Goal: Task Accomplishment & Management: Manage account settings

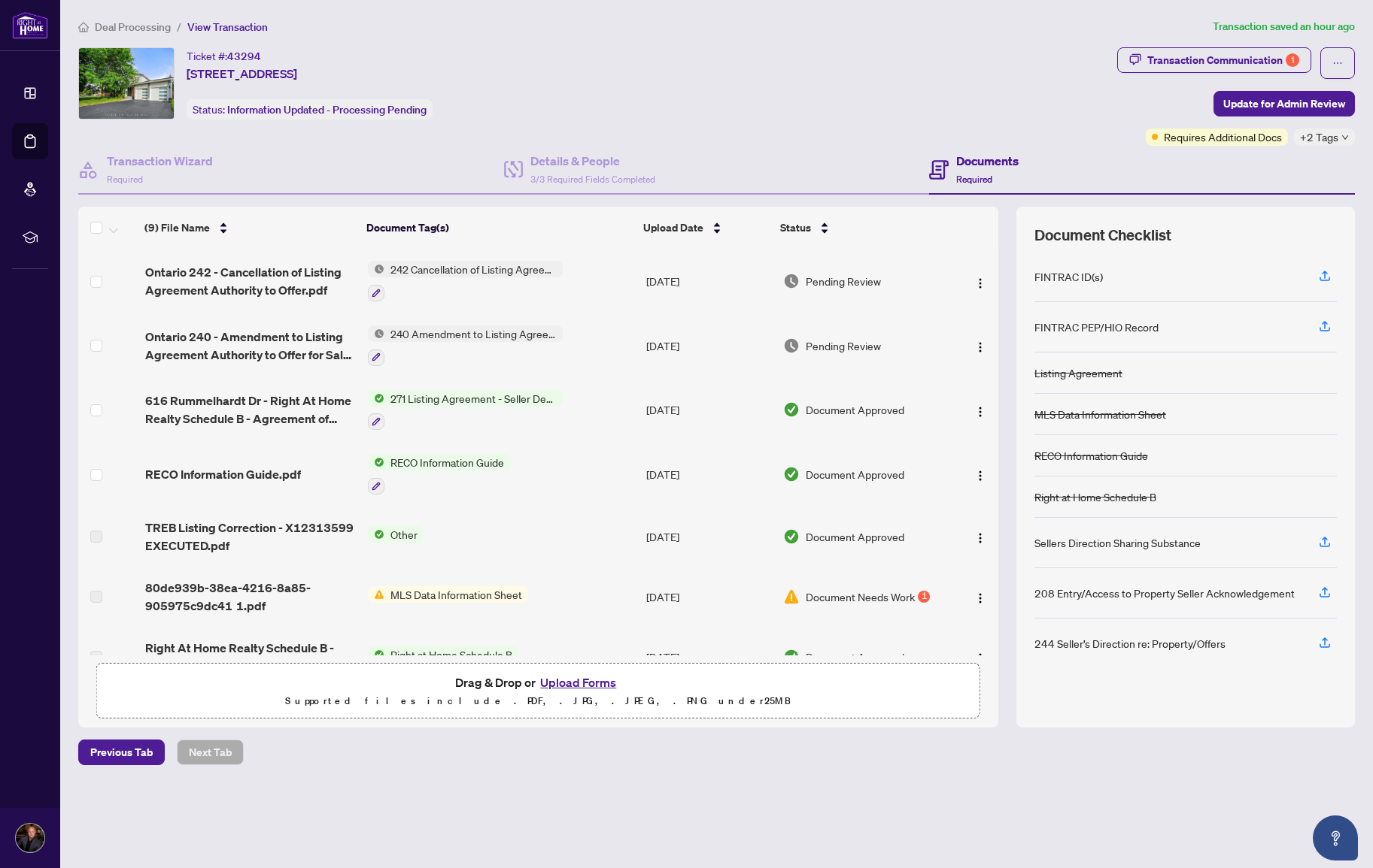
click at [115, 28] on span "Deal Processing" at bounding box center [133, 26] width 76 height 14
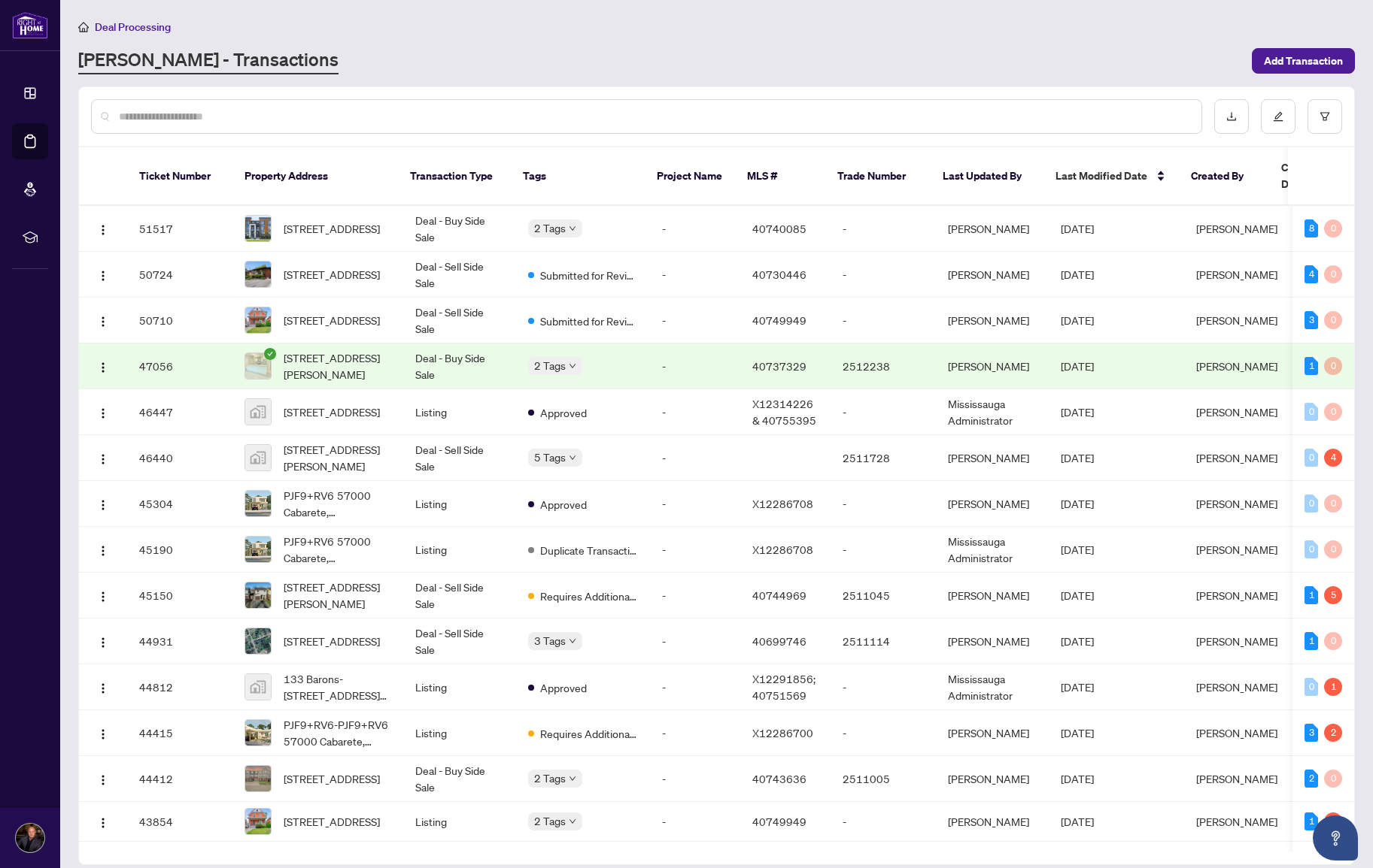
click at [308, 117] on input "text" at bounding box center [654, 116] width 1070 height 16
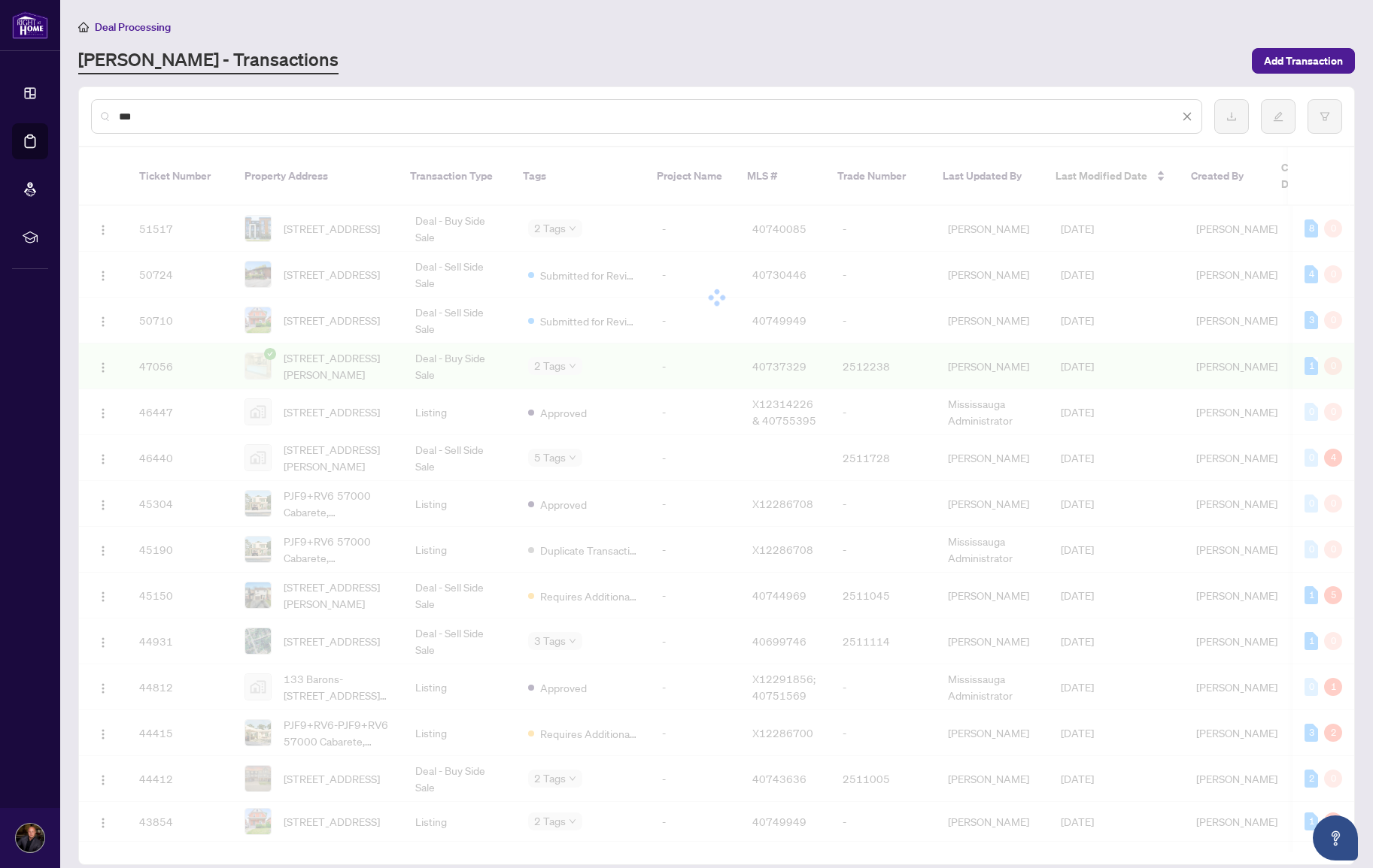
type input "***"
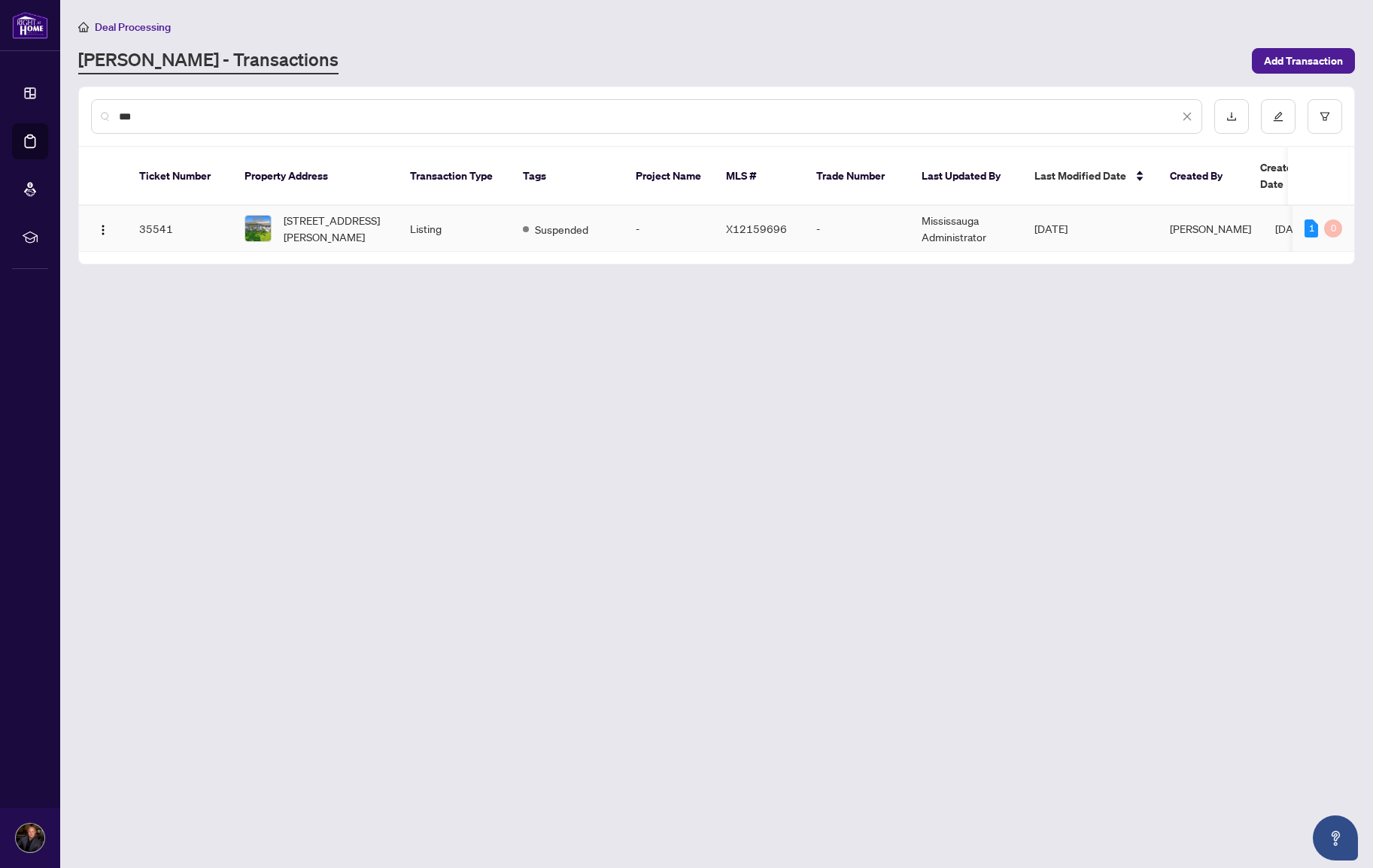
click at [190, 218] on td "35541" at bounding box center [180, 229] width 105 height 45
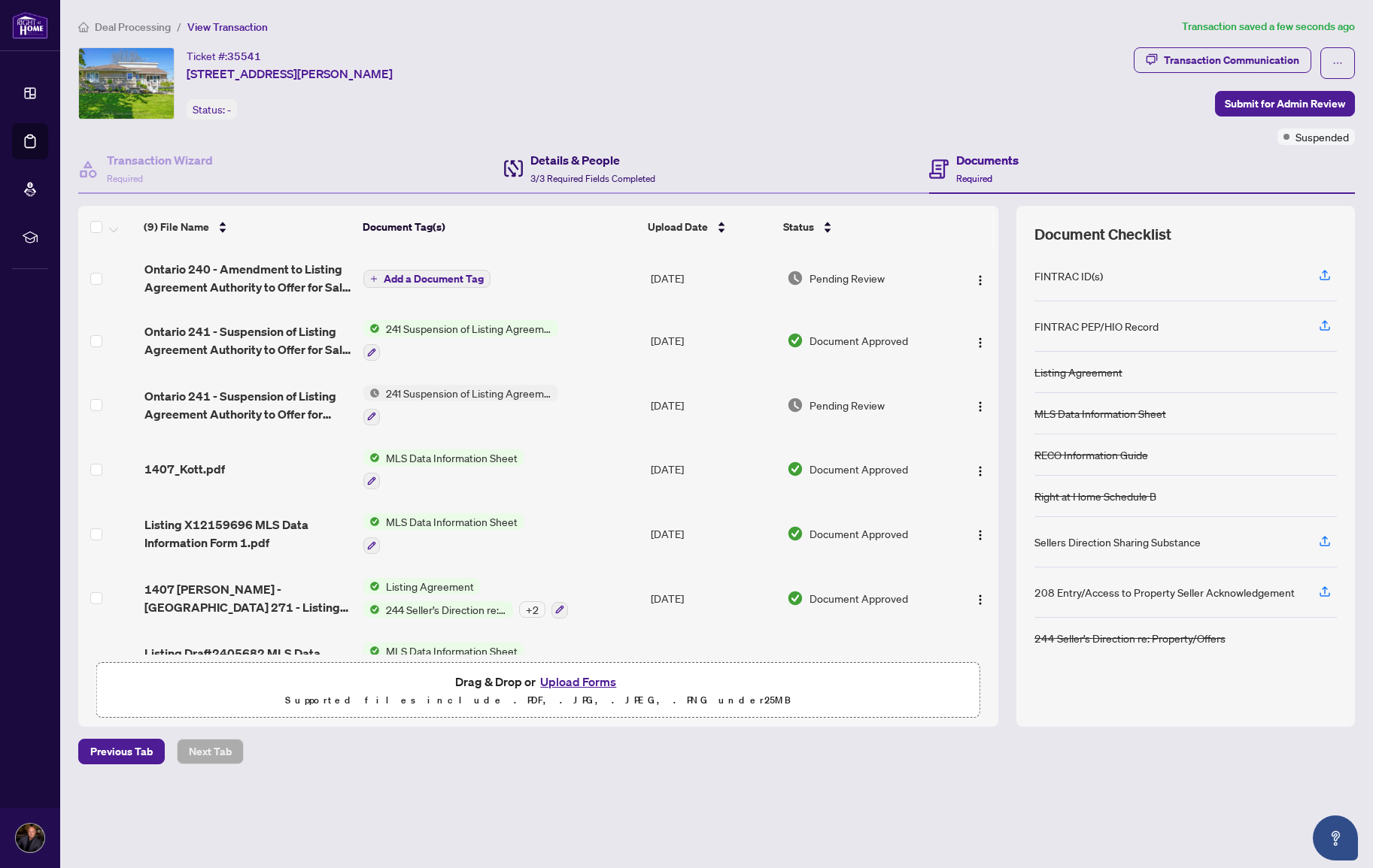
click at [560, 163] on h4 "Details & People" at bounding box center [592, 160] width 125 height 18
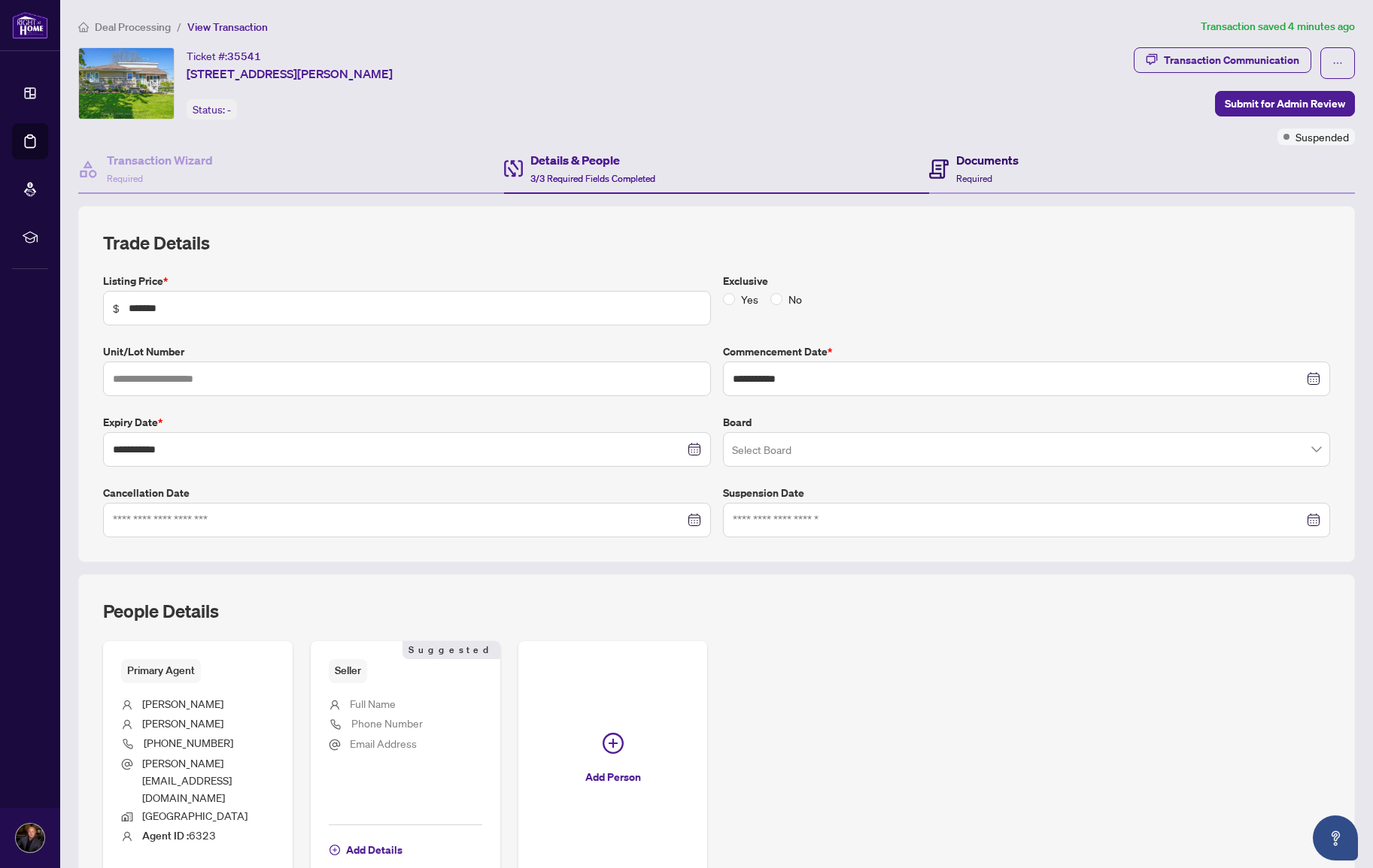
click at [1013, 151] on h4 "Documents" at bounding box center [987, 160] width 63 height 18
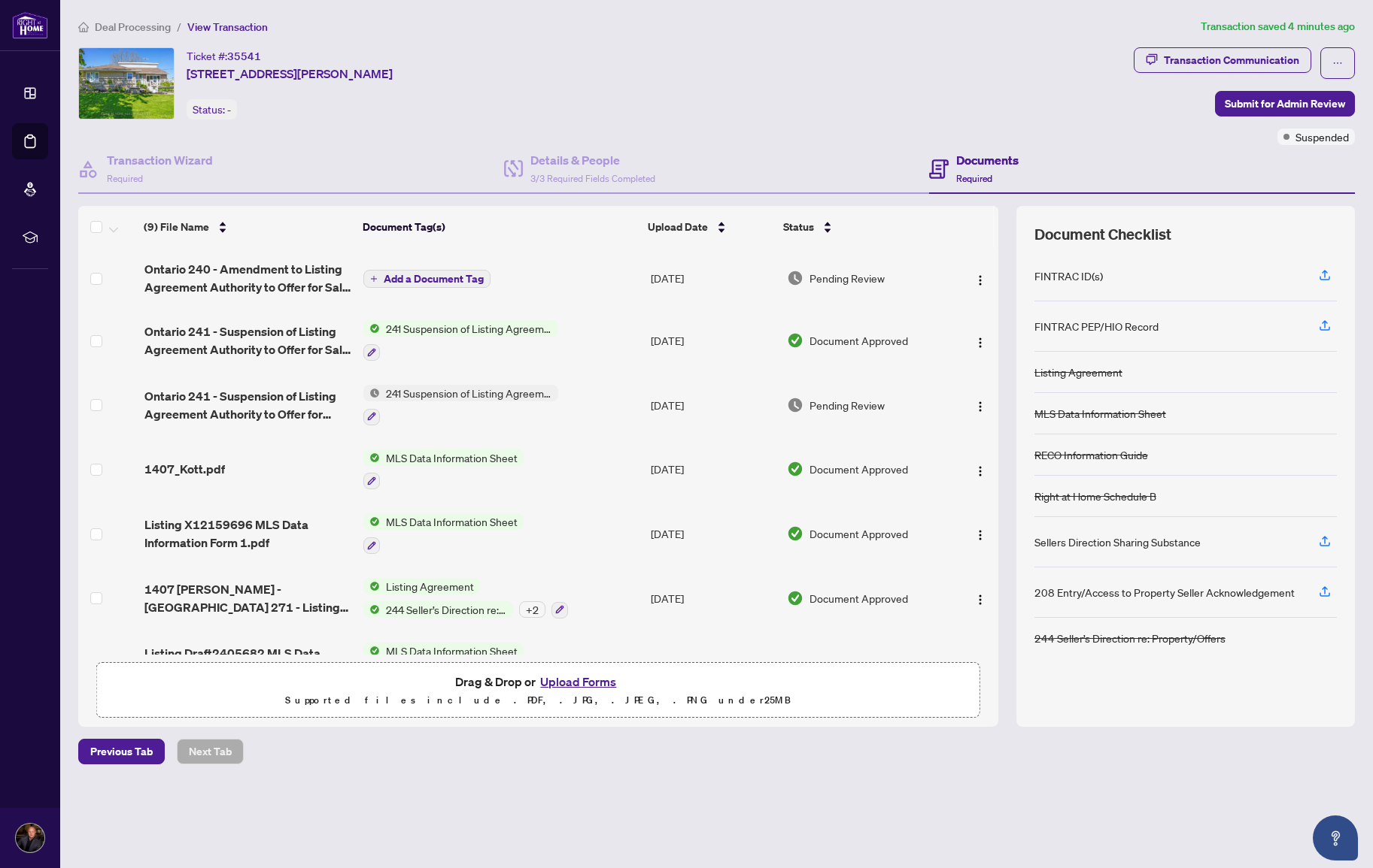
click at [434, 274] on span "Add a Document Tag" at bounding box center [434, 279] width 100 height 11
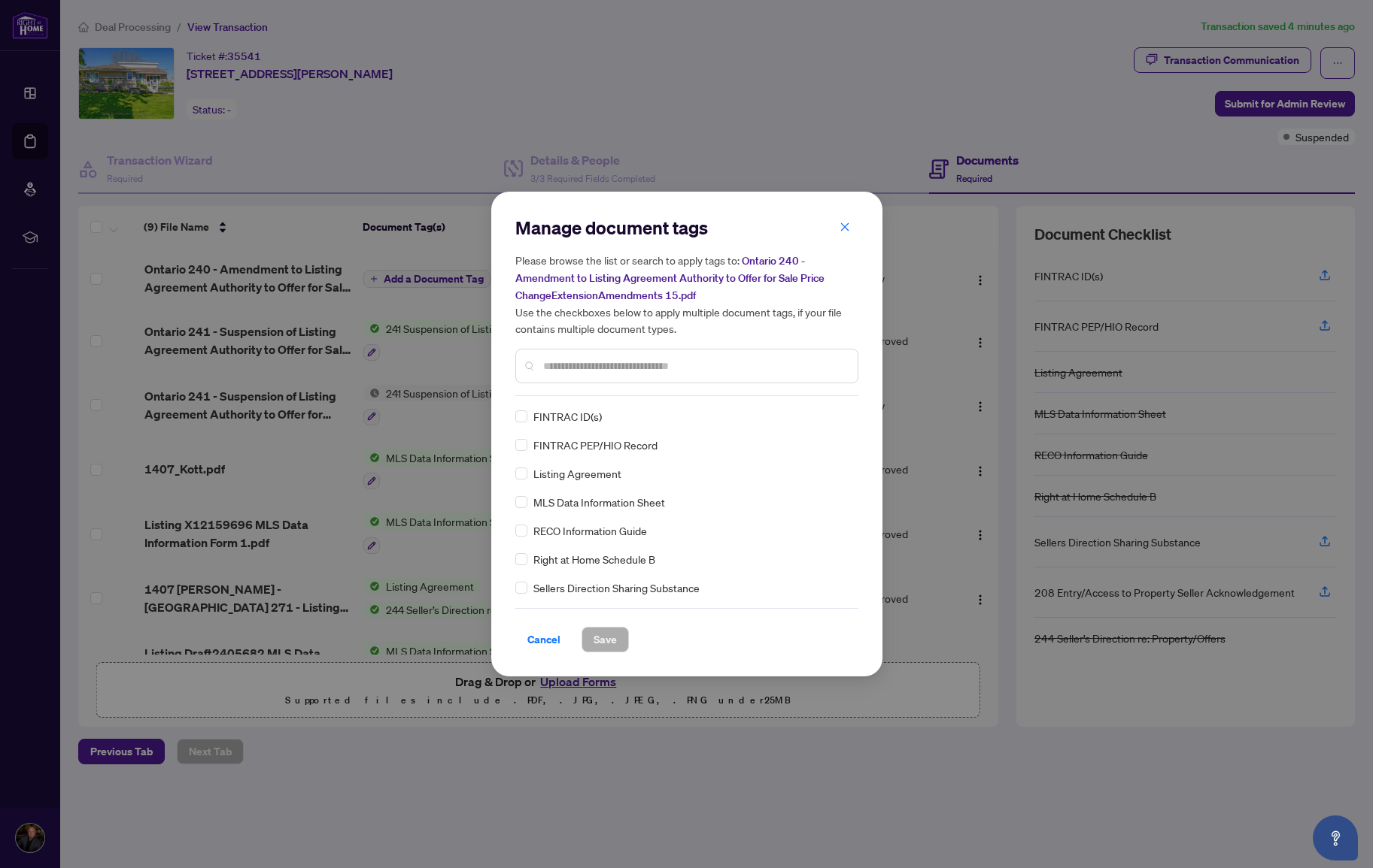
click at [645, 364] on input "text" at bounding box center [694, 366] width 303 height 16
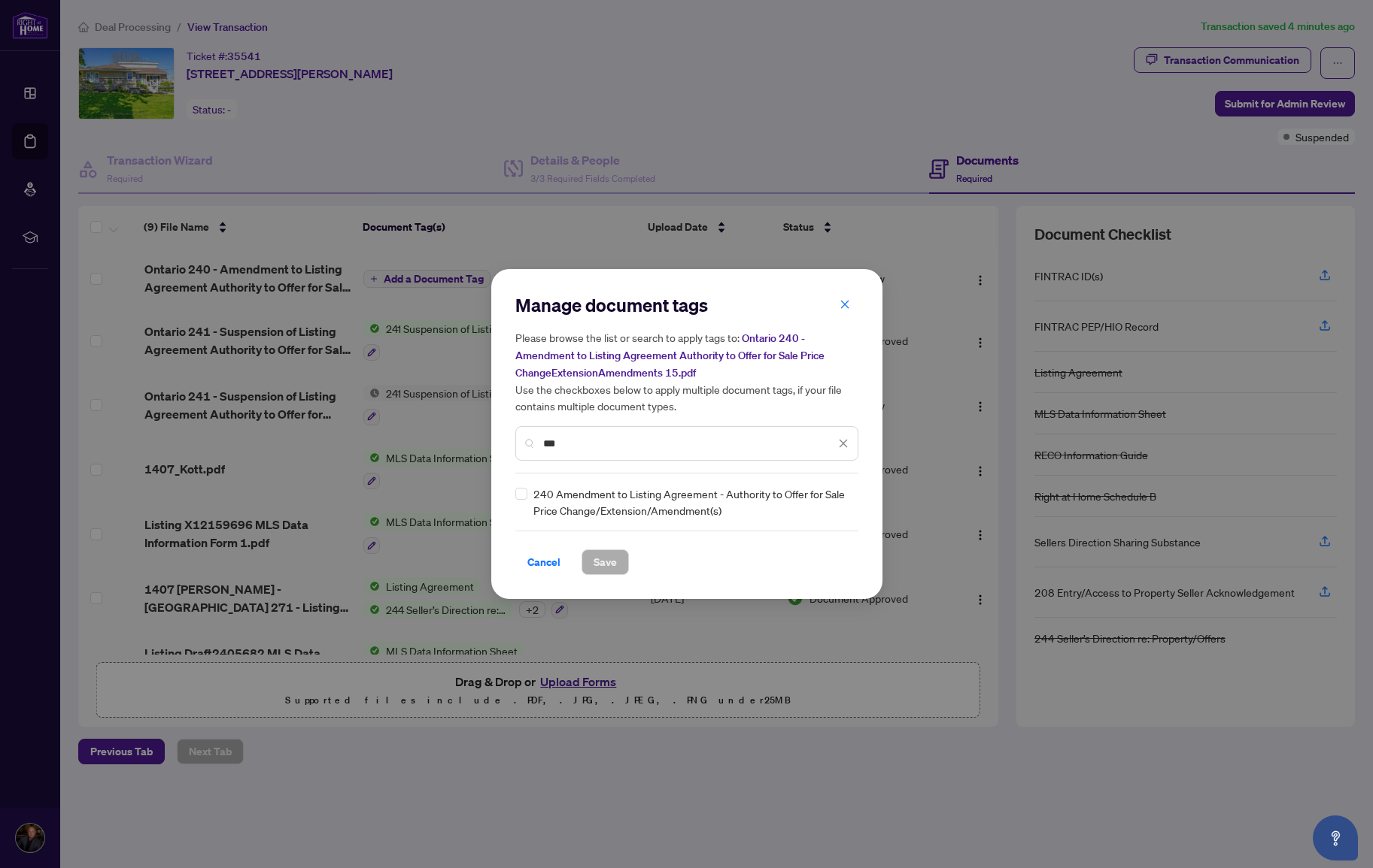
type input "***"
click at [616, 561] on span "Save" at bounding box center [606, 563] width 24 height 24
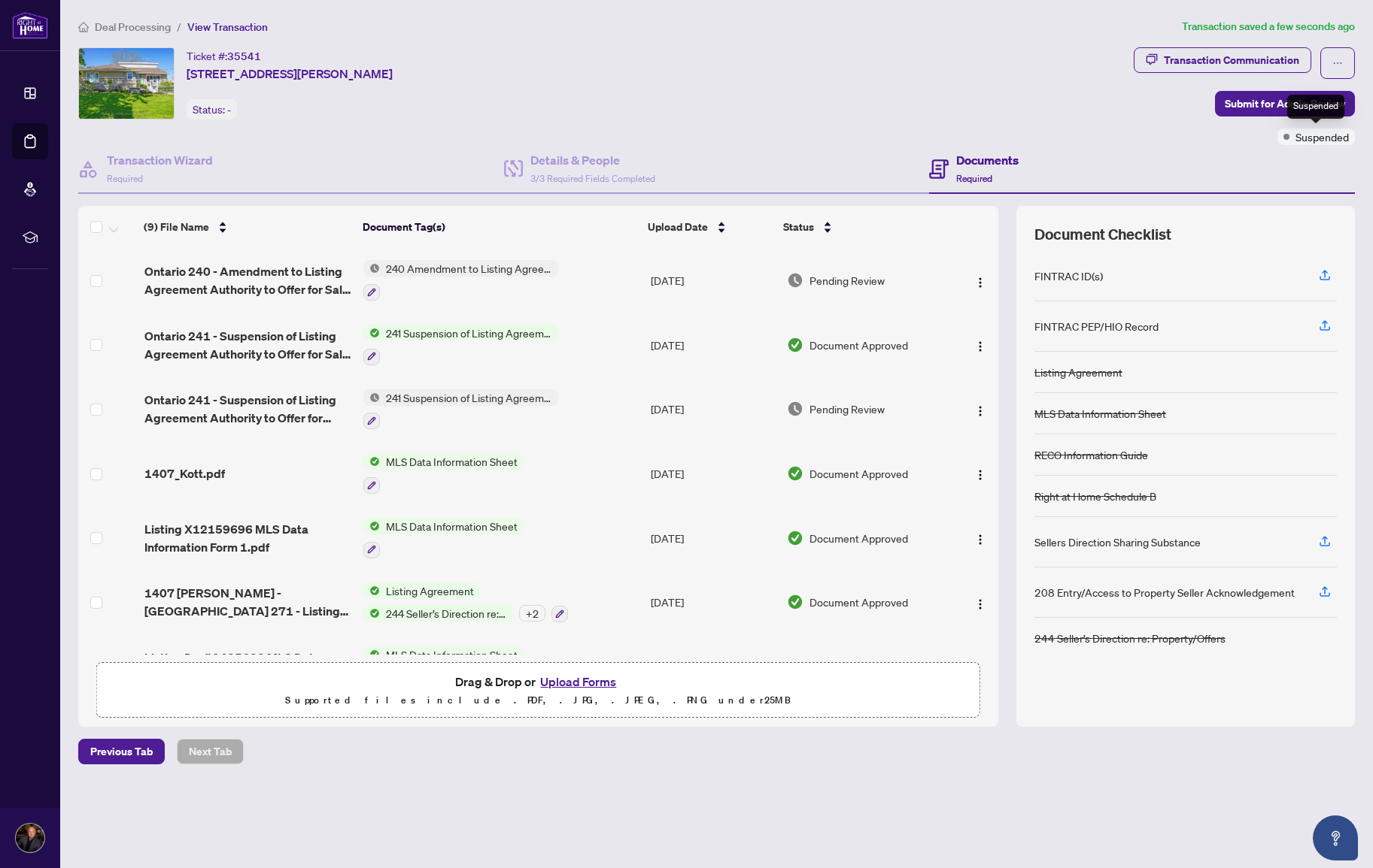
click at [1308, 135] on span "Suspended" at bounding box center [1322, 136] width 54 height 16
click at [1340, 55] on span "button" at bounding box center [1338, 63] width 11 height 24
click at [929, 38] on div "Deal Processing / View Transaction Transaction saved a few seconds ago Ticket #…" at bounding box center [716, 391] width 1288 height 746
